Goal: Transaction & Acquisition: Book appointment/travel/reservation

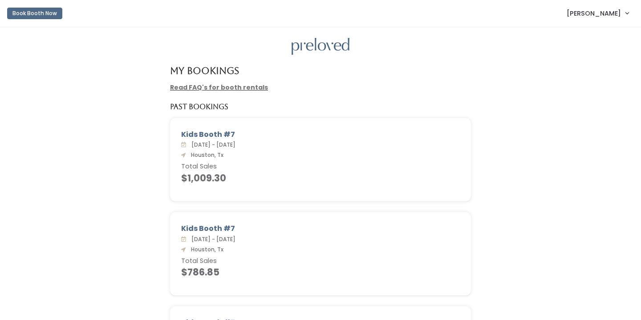
click at [214, 86] on link "Read FAQ's for booth rentals" at bounding box center [219, 87] width 98 height 9
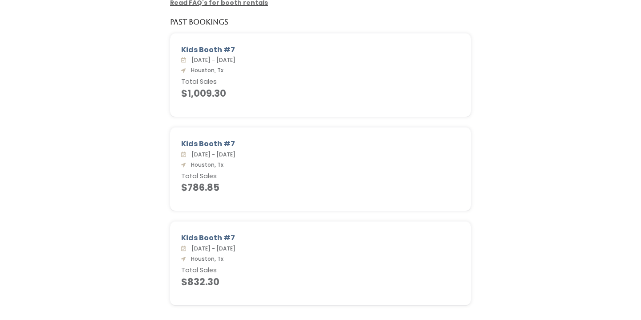
scroll to position [84, 0]
click at [605, 14] on div "My Bookings Read FAQ's for booth rentals Past Bookings Kids Booth #7 [DATE] - […" at bounding box center [320, 135] width 641 height 384
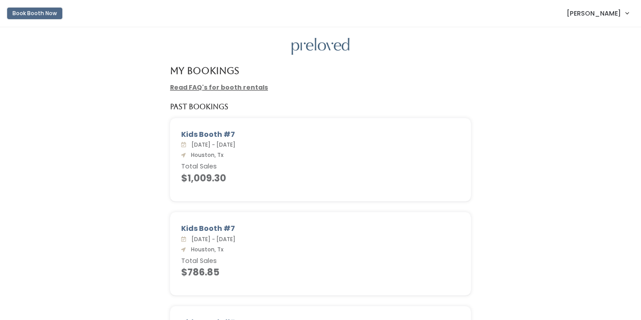
click at [40, 8] on button "Book Booth Now" at bounding box center [34, 14] width 55 height 12
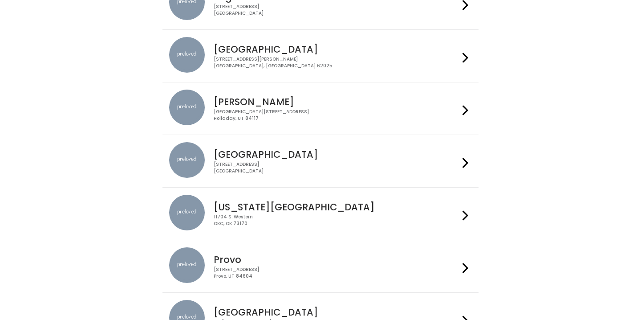
scroll to position [129, 0]
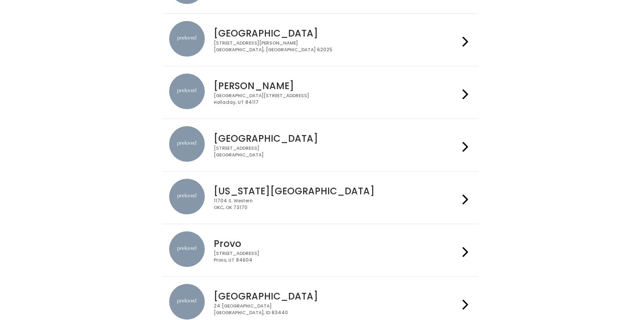
click at [228, 147] on div "3903 N Braeswood Blvd Houston, TX 77025" at bounding box center [336, 151] width 245 height 13
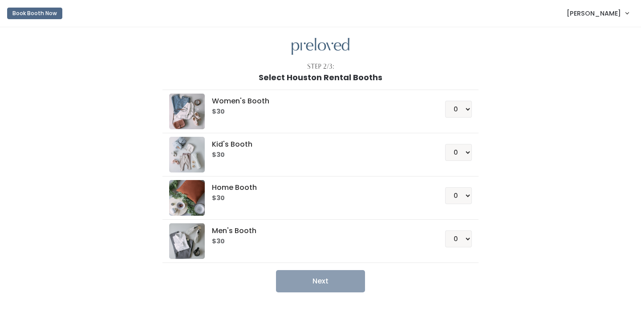
scroll to position [17, 0]
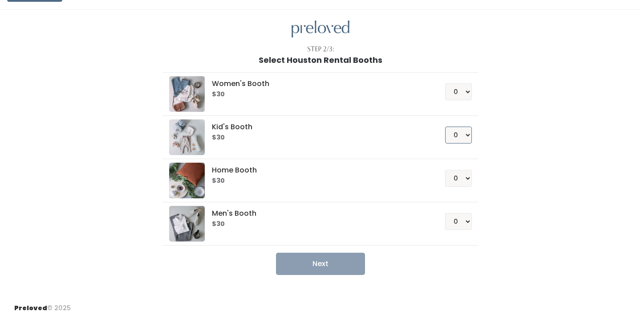
click at [448, 132] on select "0 1 2 3 4" at bounding box center [458, 134] width 27 height 17
select select "1"
click at [445, 126] on select "0 1 2 3 4" at bounding box center [458, 134] width 27 height 17
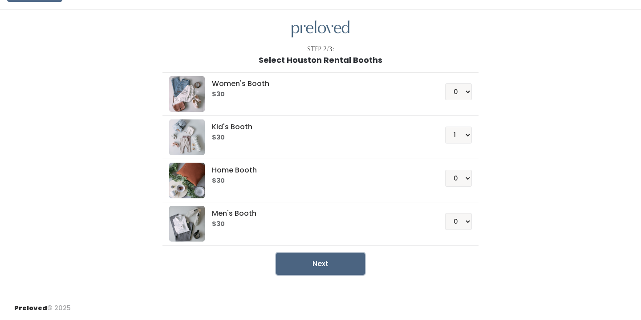
click at [321, 265] on button "Next" at bounding box center [320, 263] width 89 height 22
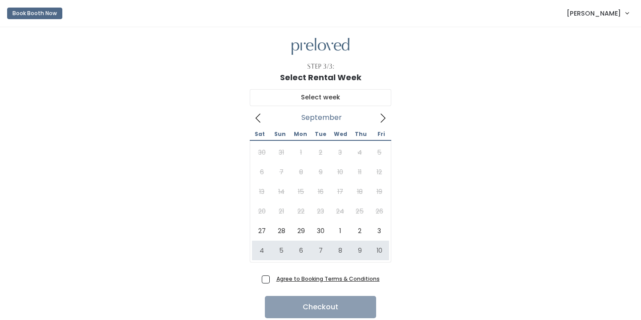
click at [273, 278] on span "Agree to Booking Terms & Conditions" at bounding box center [326, 278] width 107 height 9
click at [273, 278] on input "Agree to Booking Terms & Conditions" at bounding box center [276, 277] width 6 height 6
checkbox input "true"
type input "[DATE] to [DATE]"
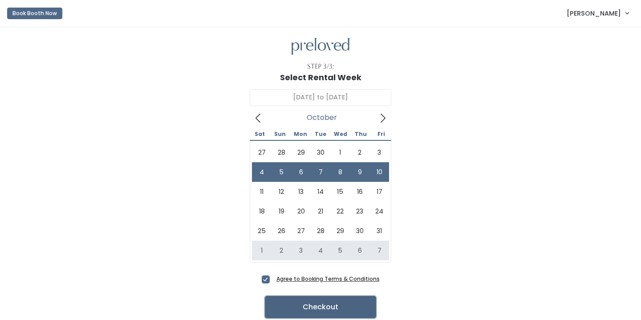
click at [304, 305] on button "Checkout" at bounding box center [320, 307] width 111 height 22
